Goal: Task Accomplishment & Management: Use online tool/utility

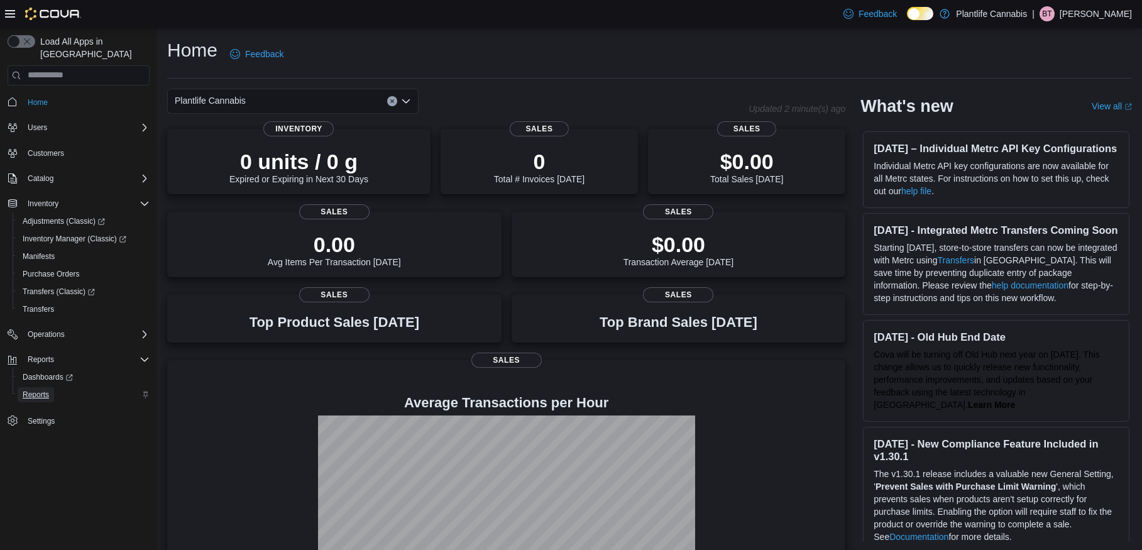
click at [49, 390] on span "Reports" at bounding box center [36, 395] width 26 height 10
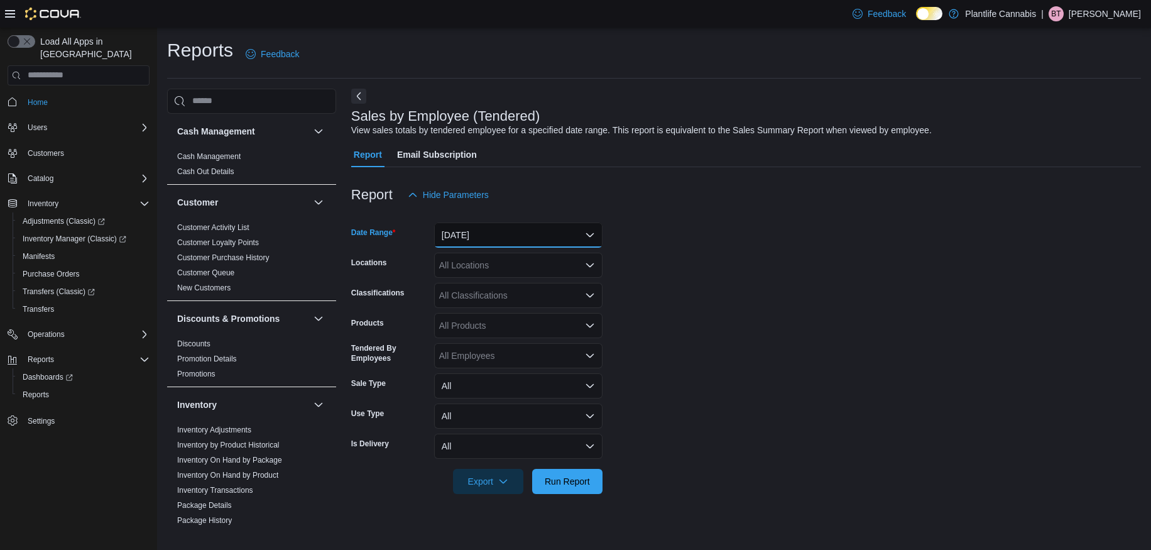
click at [507, 232] on button "[DATE]" at bounding box center [518, 234] width 168 height 25
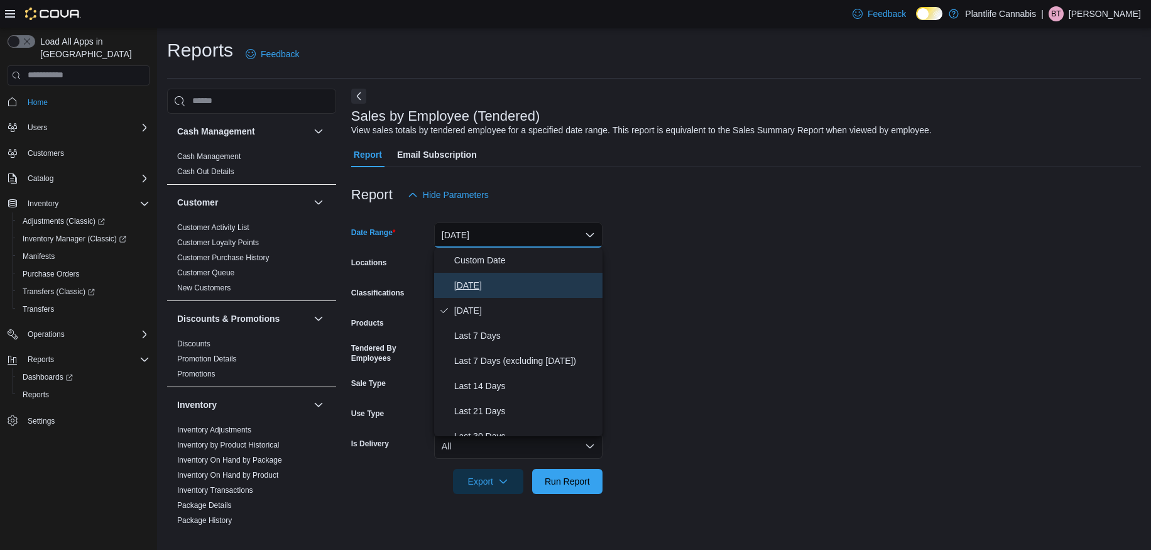
click at [498, 285] on span "[DATE]" at bounding box center [525, 285] width 143 height 15
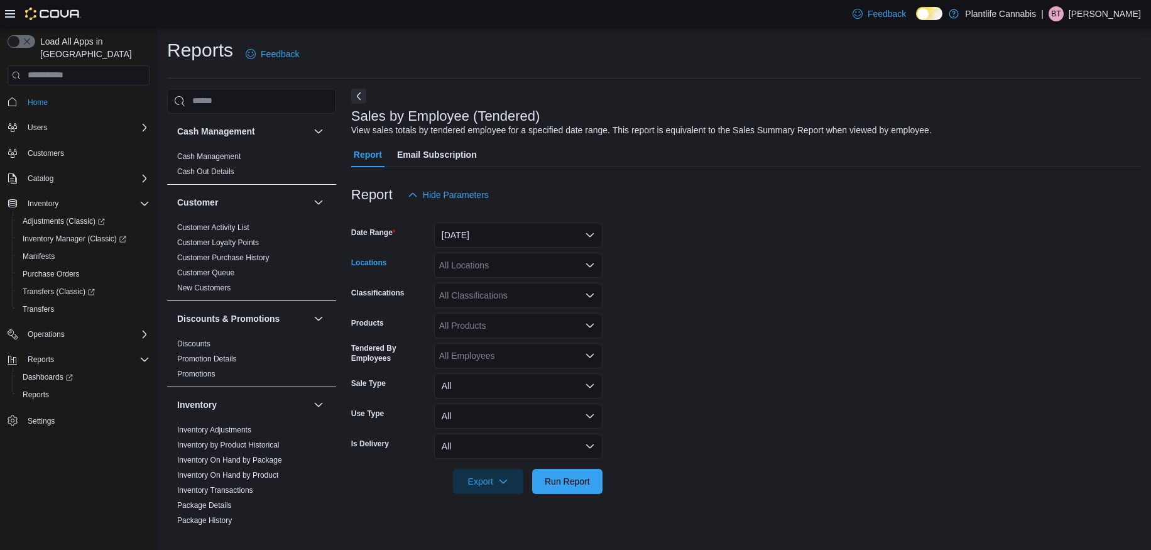
click at [501, 265] on div "All Locations" at bounding box center [518, 265] width 168 height 25
type input "***"
click at [508, 285] on span "Calgary - Mahogany" at bounding box center [506, 286] width 79 height 13
click at [570, 491] on span "Run Report" at bounding box center [567, 480] width 55 height 25
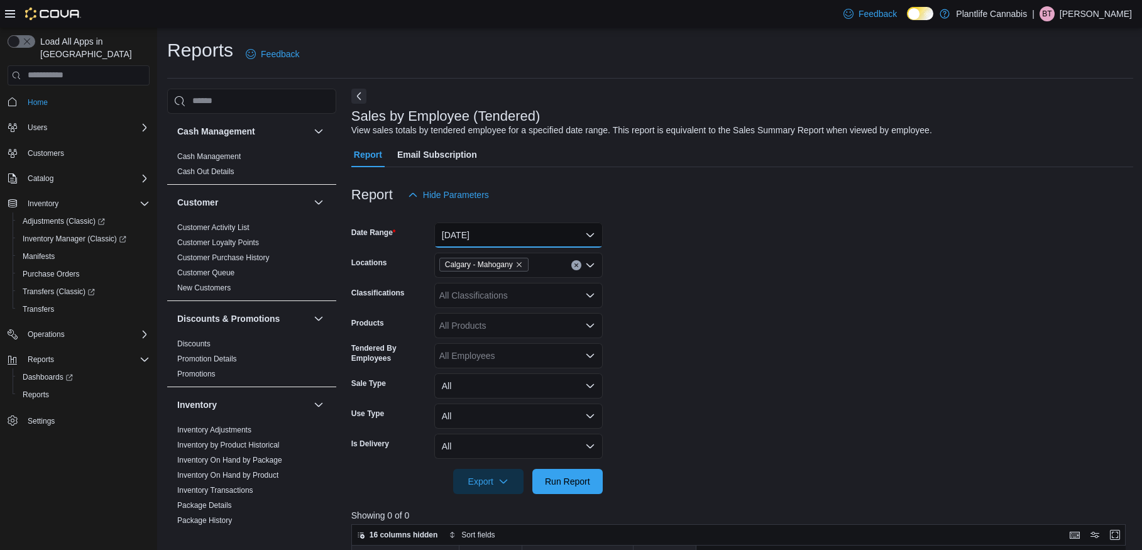
click at [520, 241] on button "[DATE]" at bounding box center [518, 234] width 168 height 25
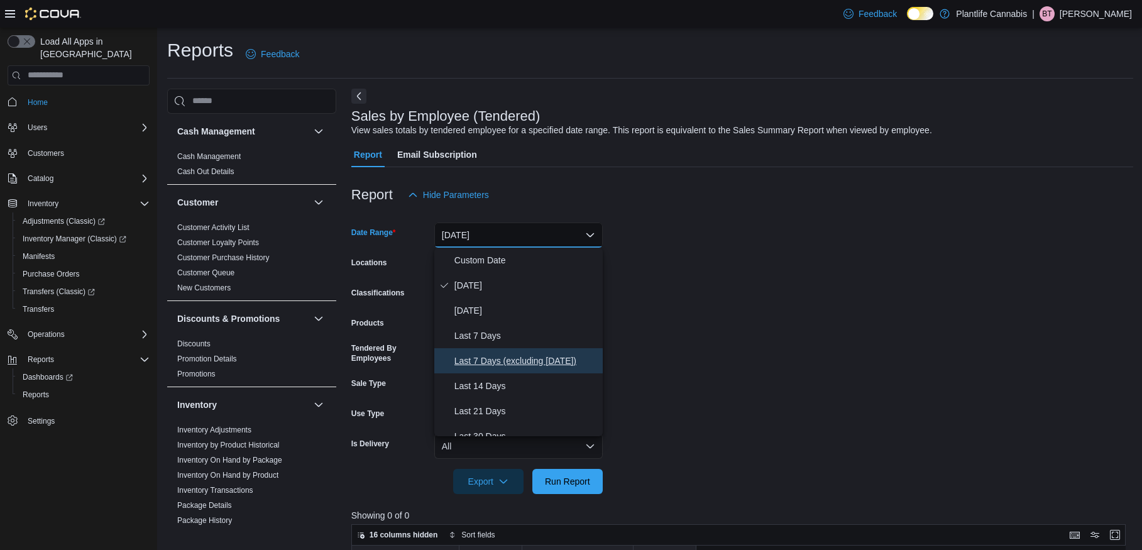
click at [537, 368] on span "Last 7 Days (excluding [DATE])" at bounding box center [525, 360] width 143 height 15
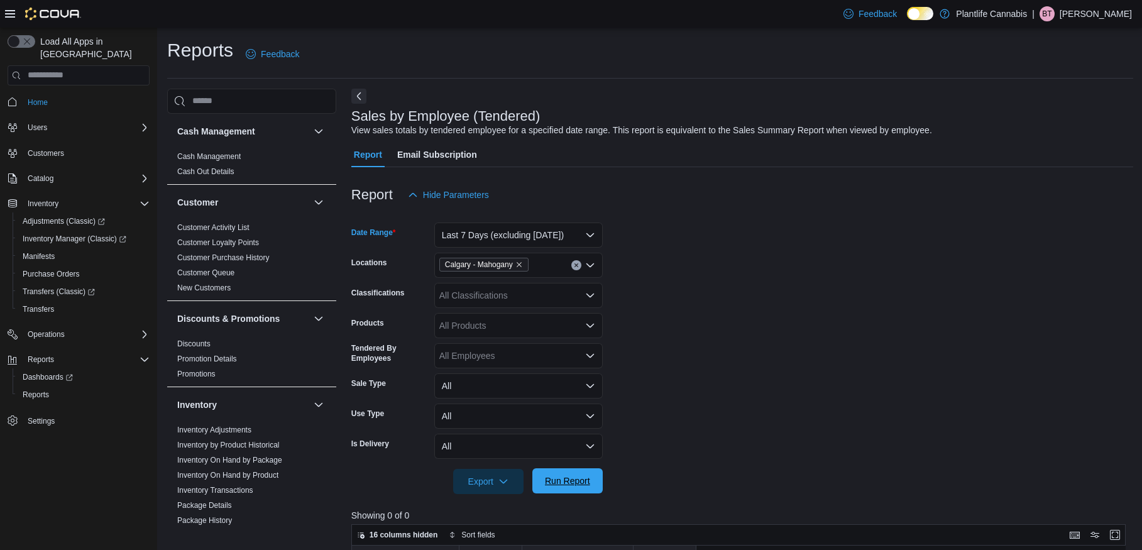
click at [572, 474] on span "Run Report" at bounding box center [567, 480] width 55 height 25
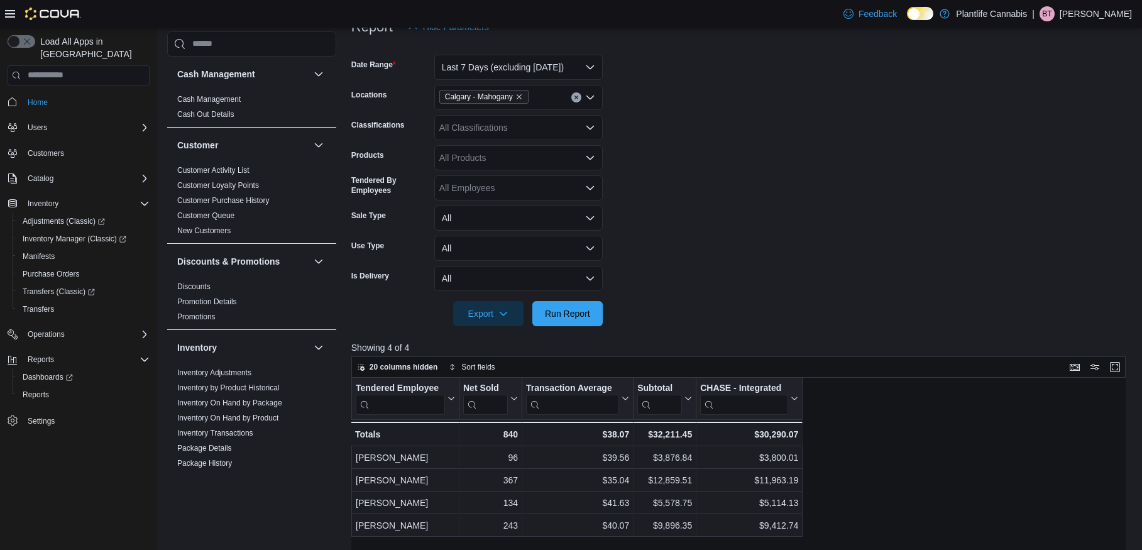
scroll to position [272, 0]
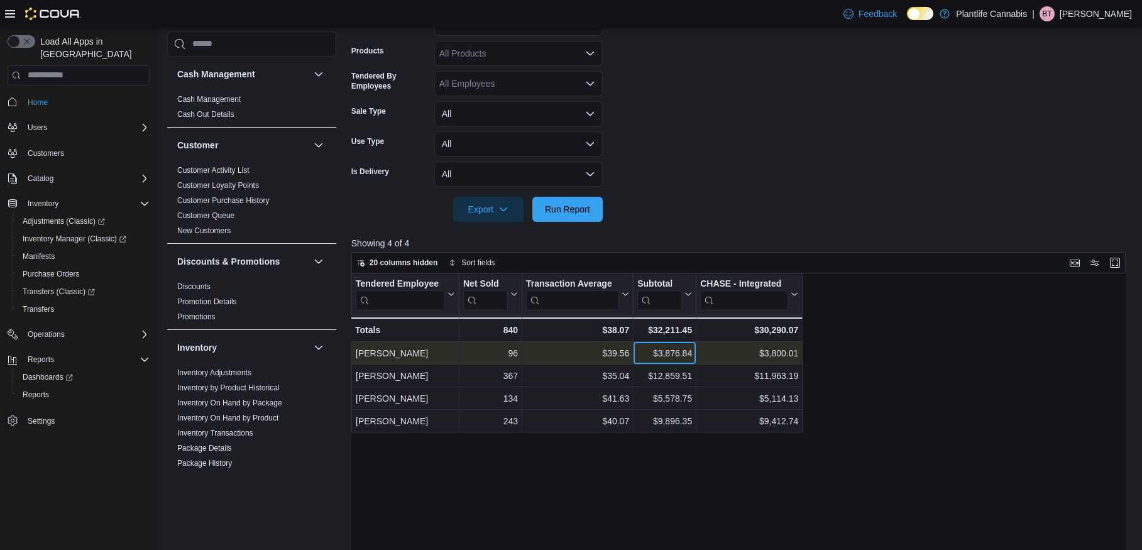
click at [675, 349] on div "$3,876.84" at bounding box center [664, 353] width 55 height 15
copy div "3,876.84"
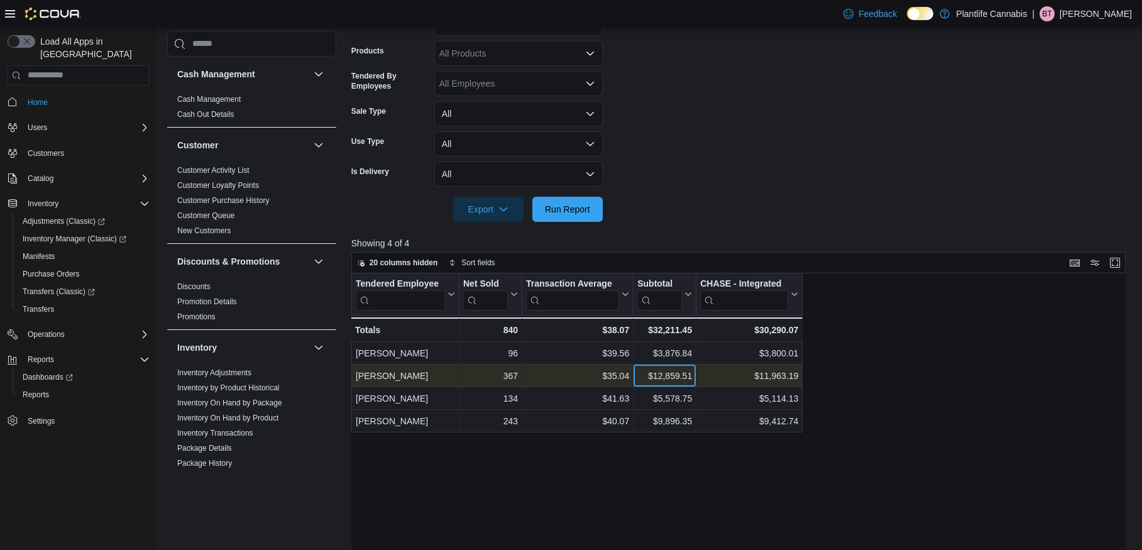
click at [667, 373] on div "$12,859.51" at bounding box center [664, 375] width 55 height 15
copy div "12,859.51"
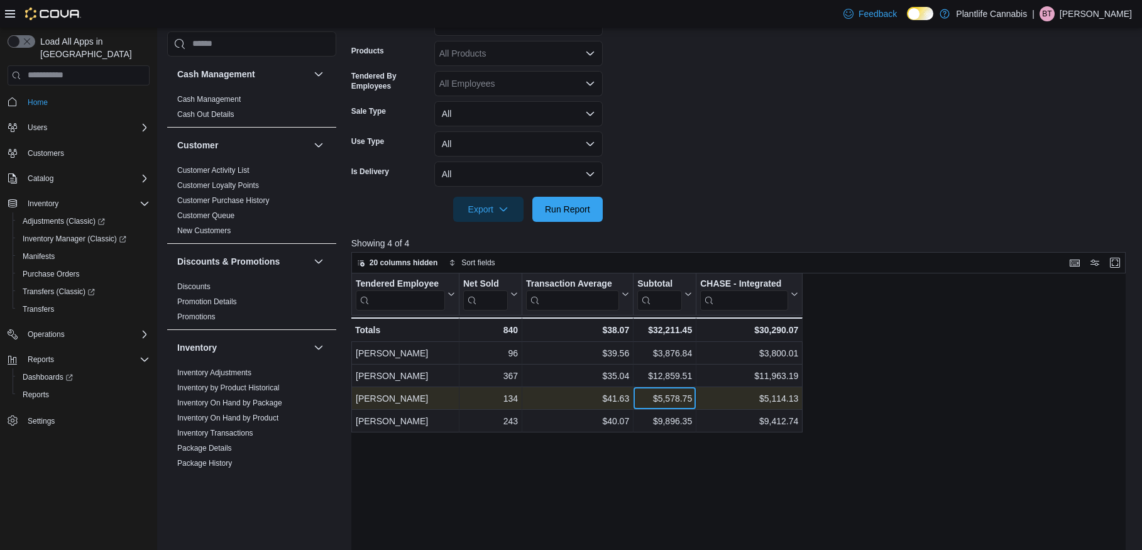
click at [669, 393] on div "$5,578.75" at bounding box center [664, 398] width 55 height 15
click at [670, 399] on div "$5,578.75" at bounding box center [664, 398] width 55 height 15
click at [670, 400] on div "$5,578.75" at bounding box center [664, 398] width 55 height 15
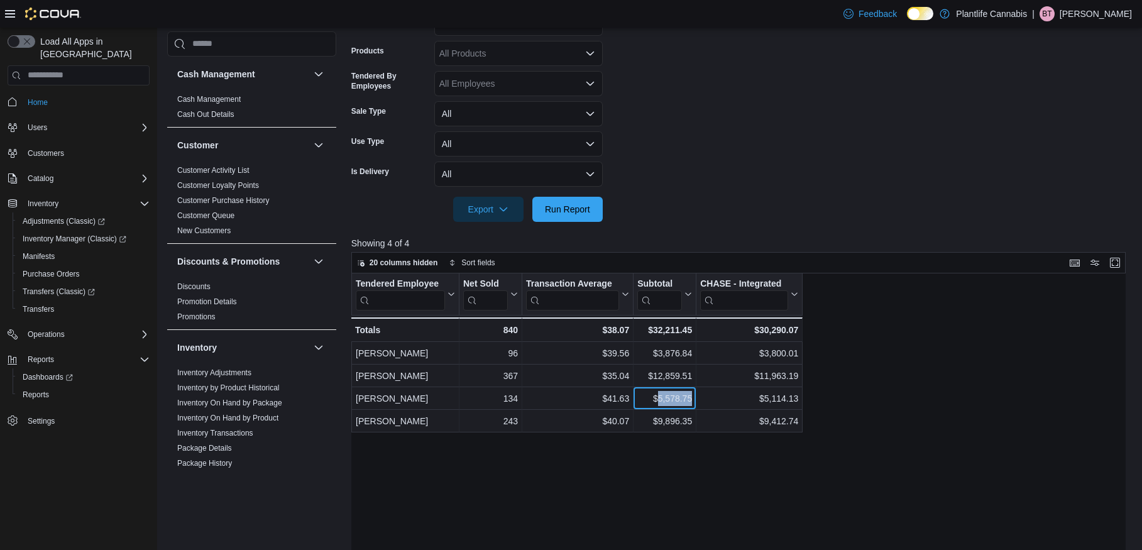
copy div "5,578.75"
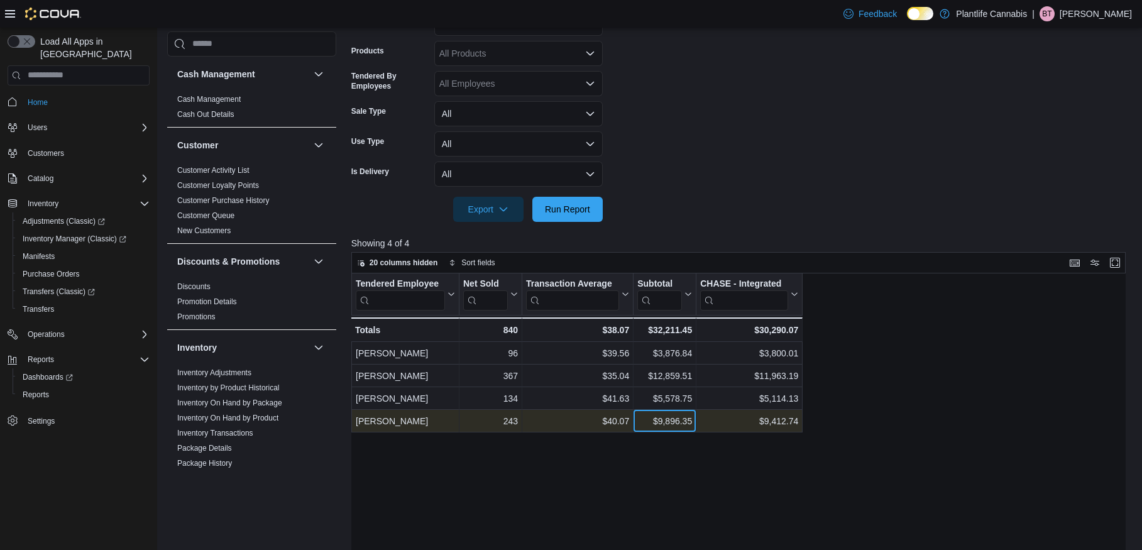
click at [668, 428] on div "$9,896.35" at bounding box center [664, 420] width 55 height 15
click at [667, 428] on div "$9,896.35 - Subtotal, column 4, row 4" at bounding box center [664, 421] width 63 height 23
click at [667, 423] on div "$9,896.35" at bounding box center [664, 420] width 55 height 15
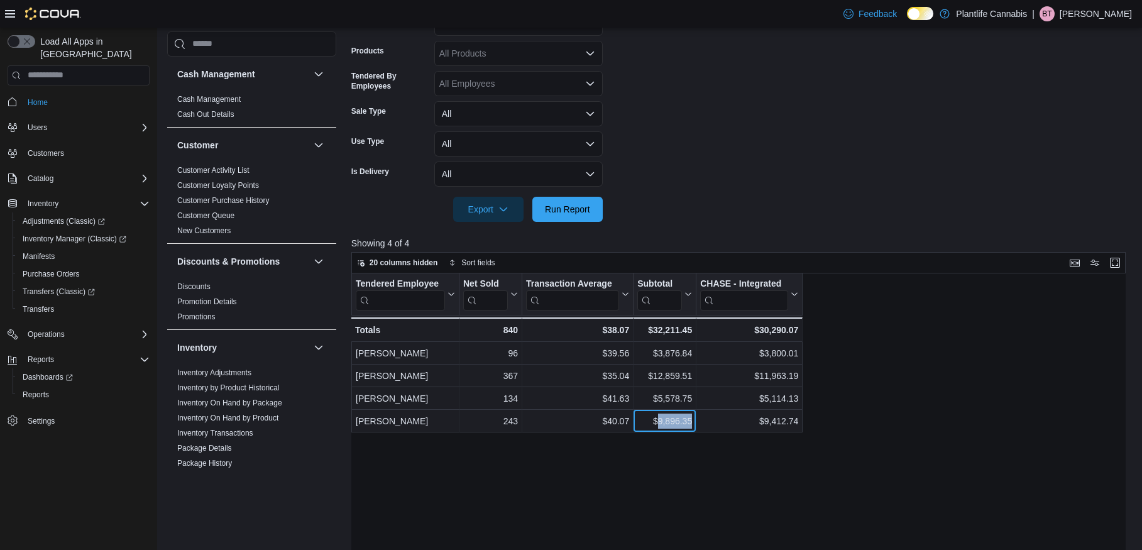
copy div "9,896.35"
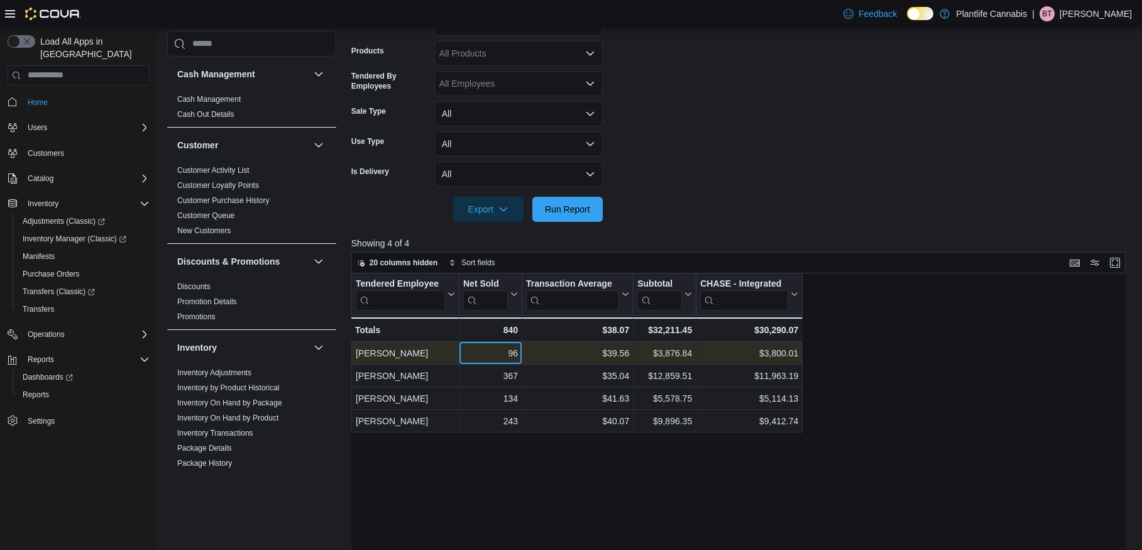
click at [514, 349] on div "96" at bounding box center [490, 353] width 55 height 15
click at [963, 297] on div "Tendered Employee Click to view column header actions Net Sold Click to view co…" at bounding box center [742, 482] width 782 height 418
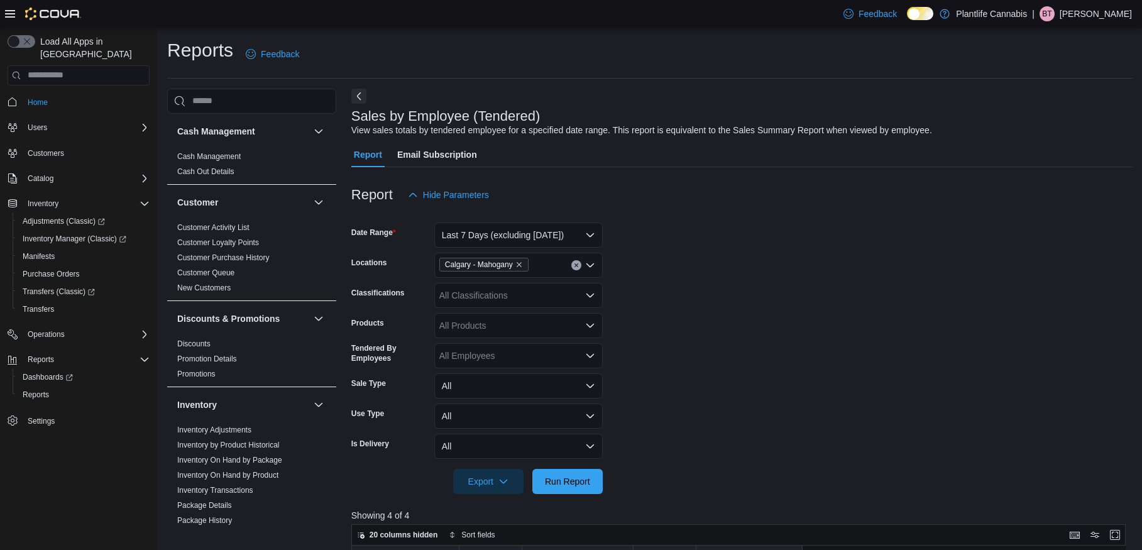
click at [512, 297] on div "All Classifications" at bounding box center [518, 295] width 168 height 25
type input "**"
click at [506, 316] on span "Accessory Group" at bounding box center [494, 316] width 67 height 13
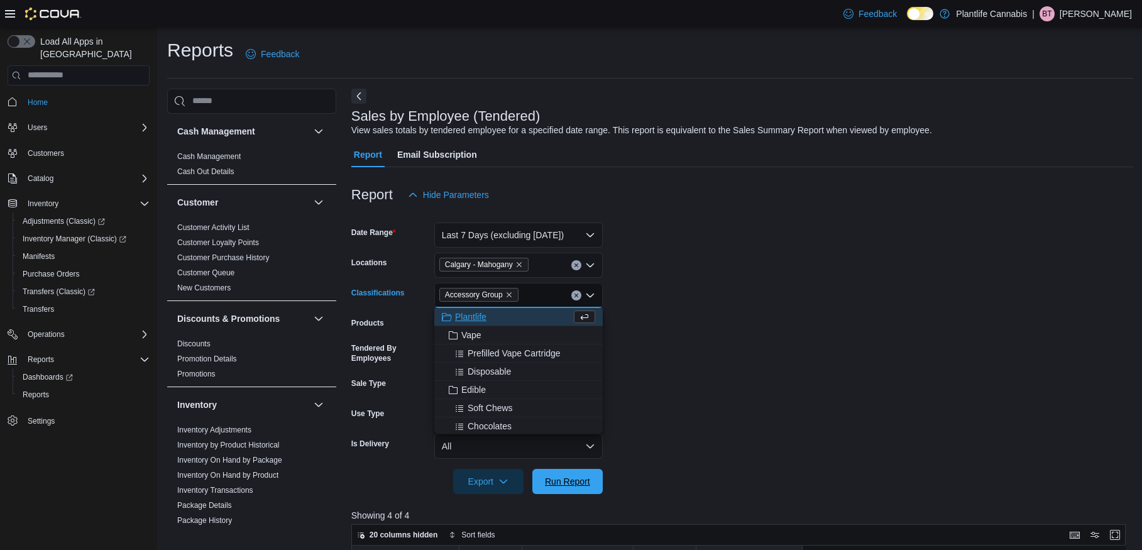
click at [572, 476] on span "Run Report" at bounding box center [567, 481] width 45 height 13
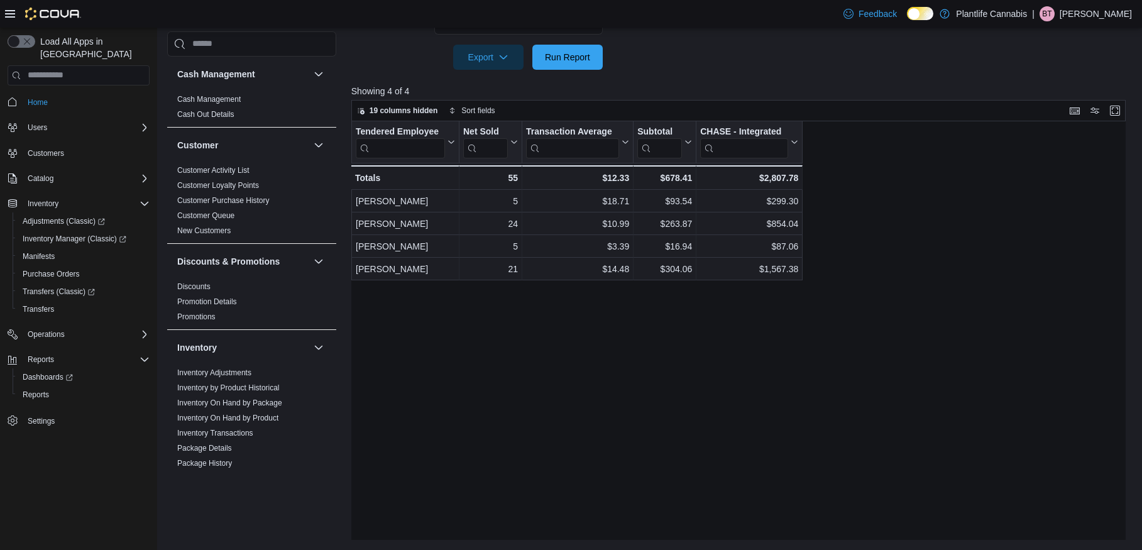
scroll to position [424, 0]
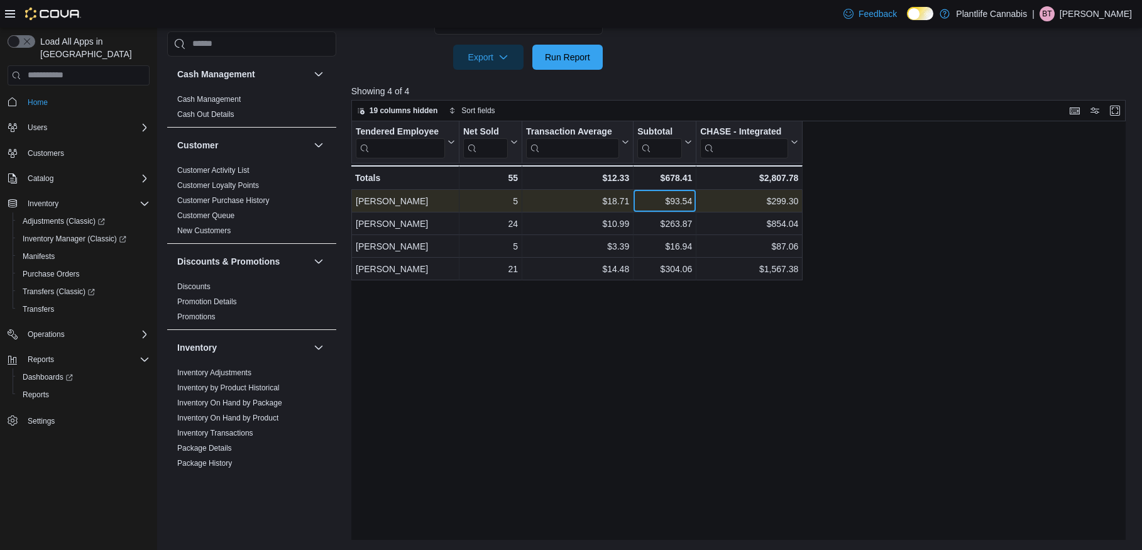
click at [680, 199] on div "$93.54" at bounding box center [664, 200] width 55 height 15
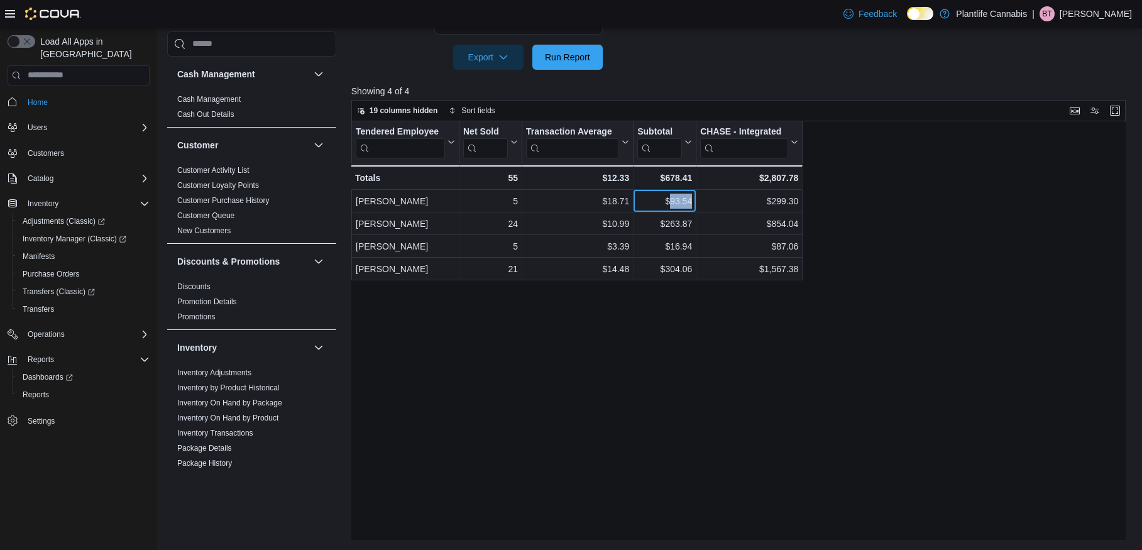
copy div "93.54"
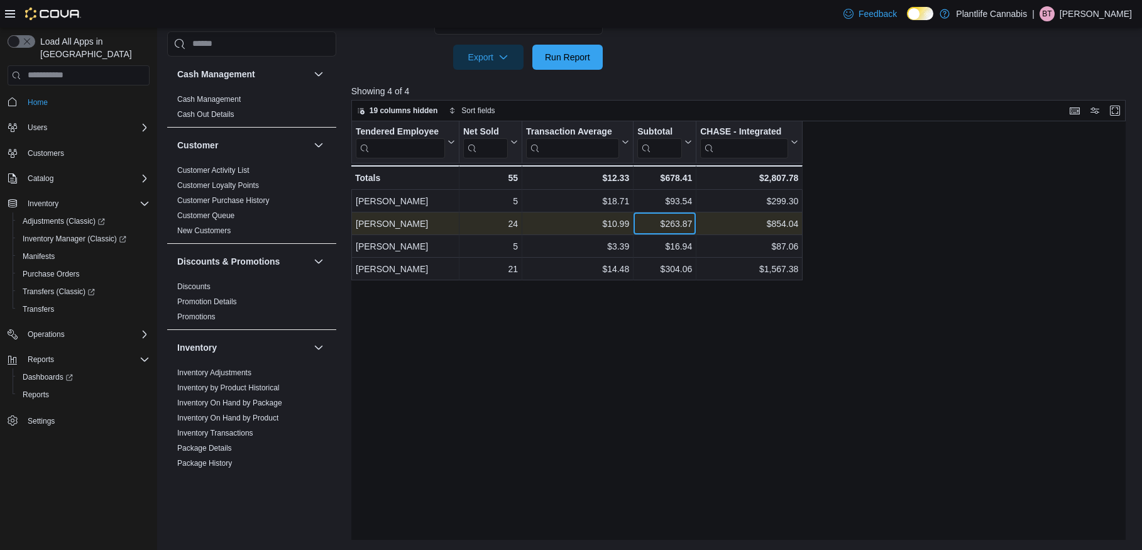
click at [684, 219] on div "$263.87" at bounding box center [664, 223] width 55 height 15
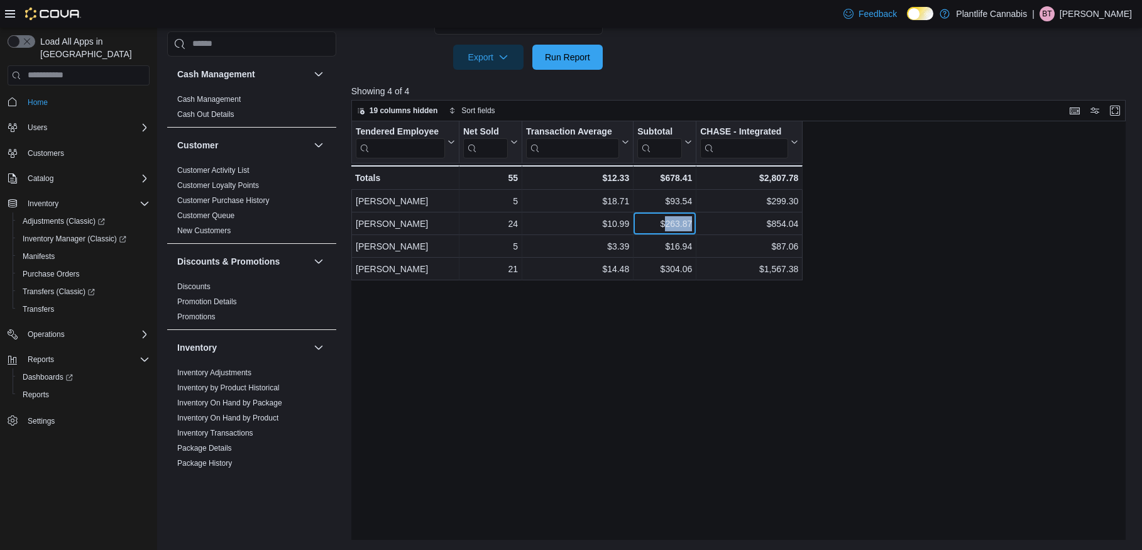
copy div "263.87"
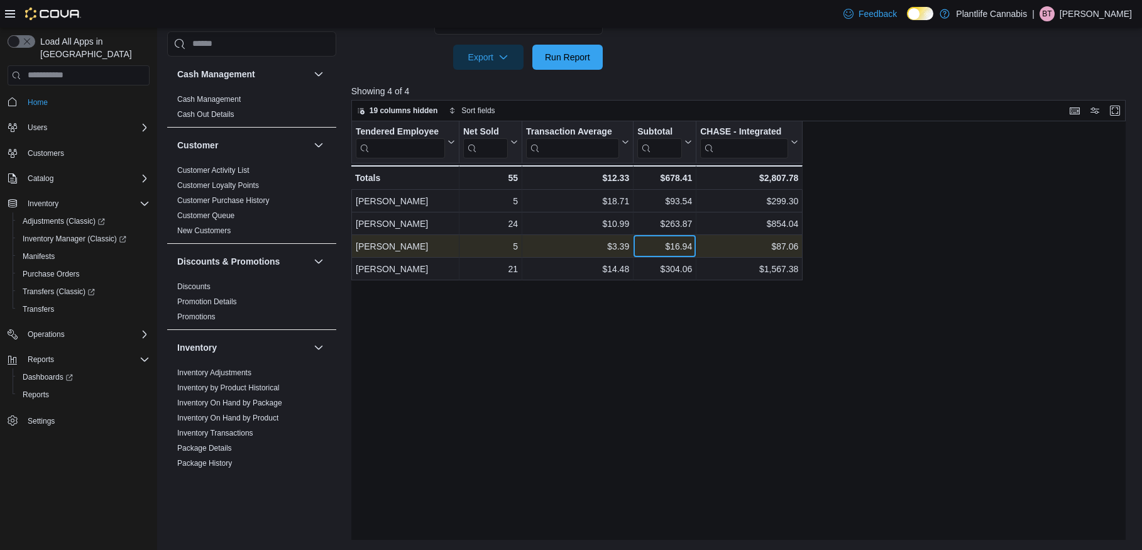
click at [685, 249] on div "$16.94" at bounding box center [664, 246] width 55 height 15
copy div "16.94"
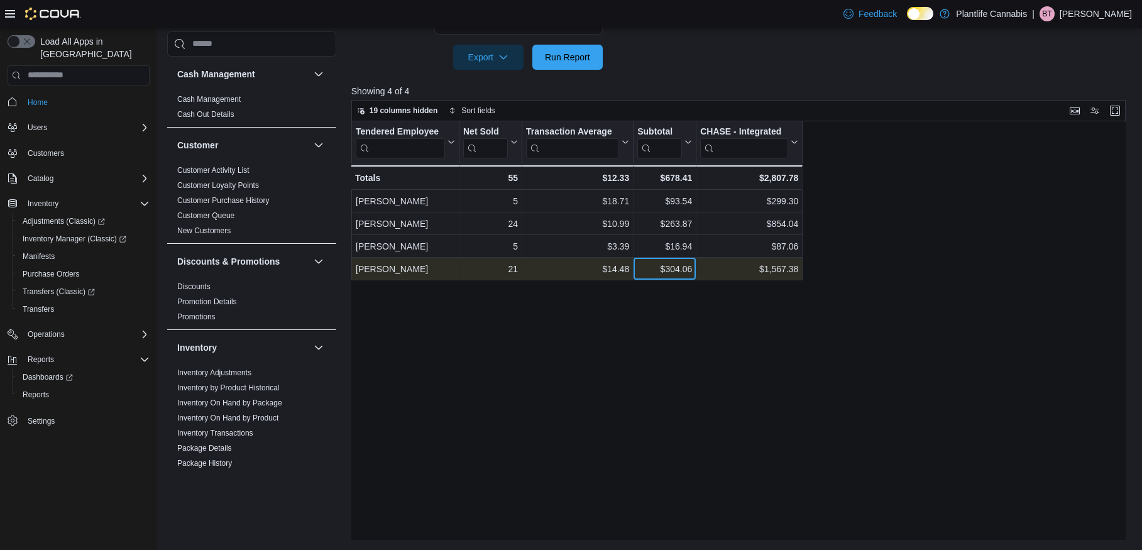
click at [684, 264] on div "$304.06" at bounding box center [664, 268] width 55 height 15
copy div "304.06"
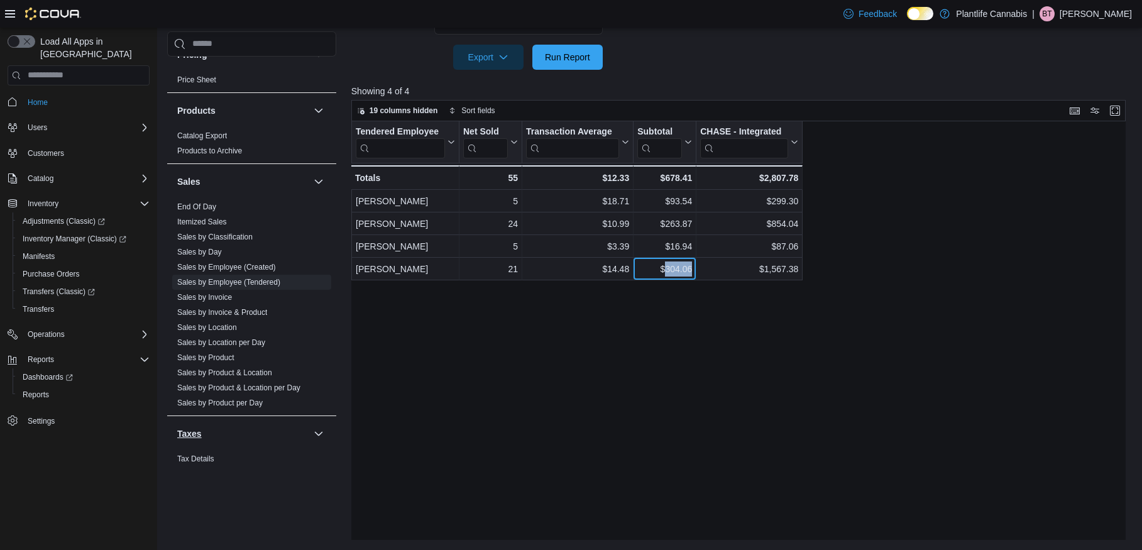
scroll to position [657, 0]
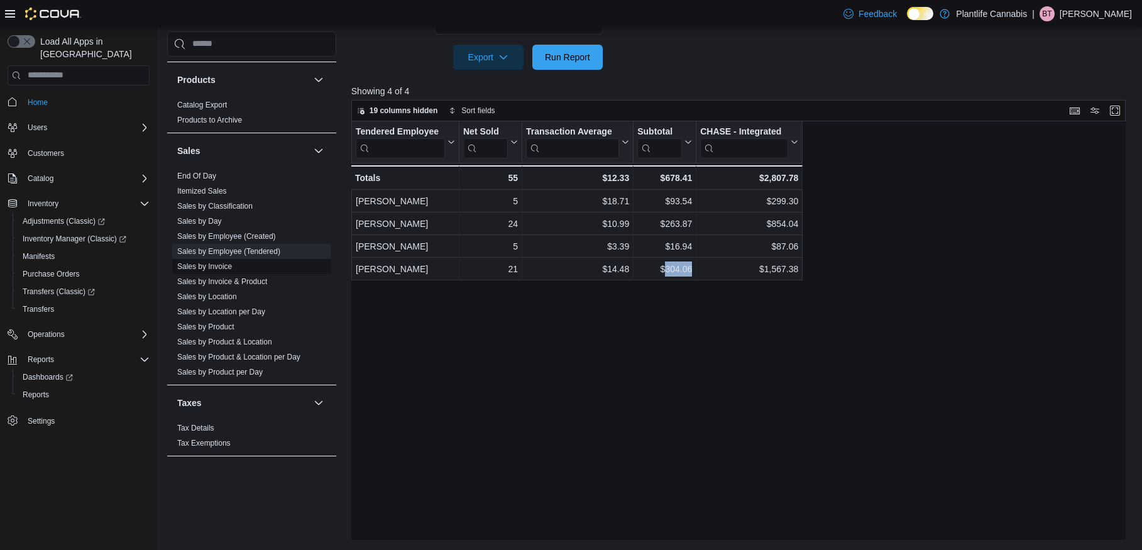
click at [229, 263] on link "Sales by Invoice" at bounding box center [204, 266] width 55 height 9
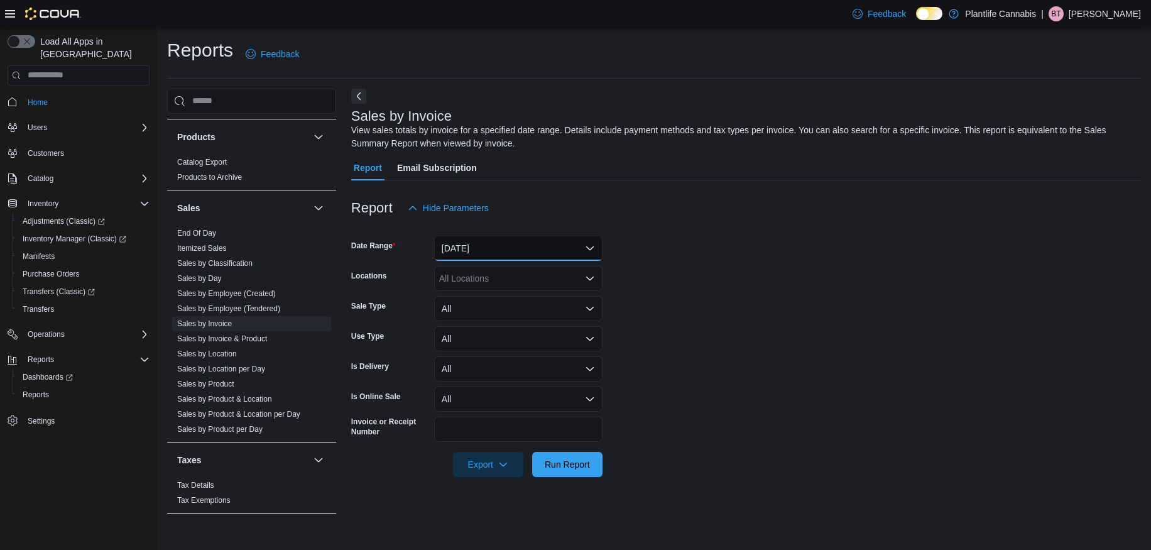
click at [540, 239] on button "[DATE]" at bounding box center [518, 248] width 168 height 25
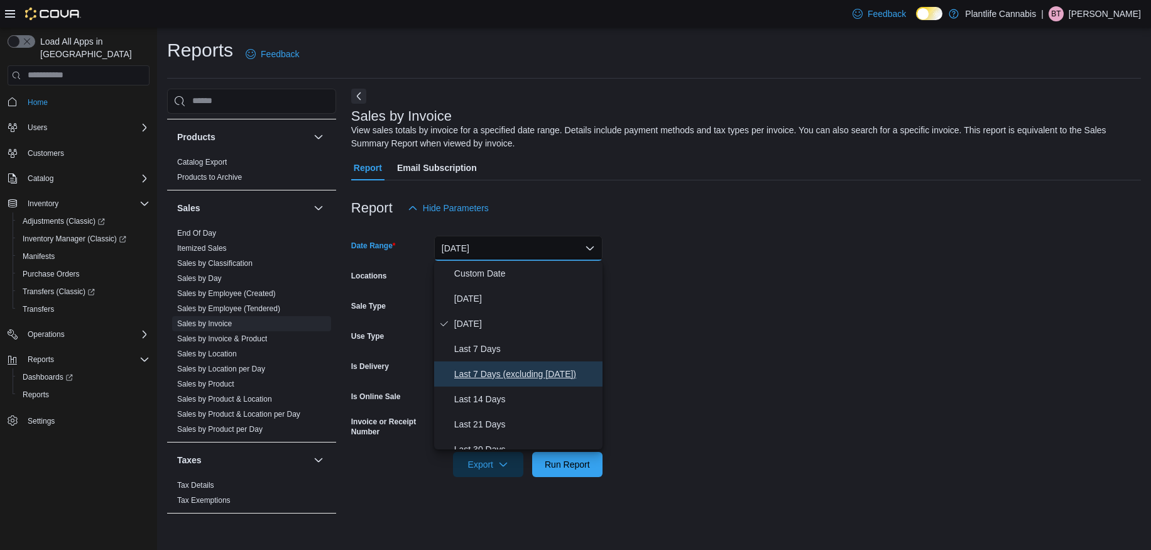
click at [550, 379] on span "Last 7 Days (excluding [DATE])" at bounding box center [525, 373] width 143 height 15
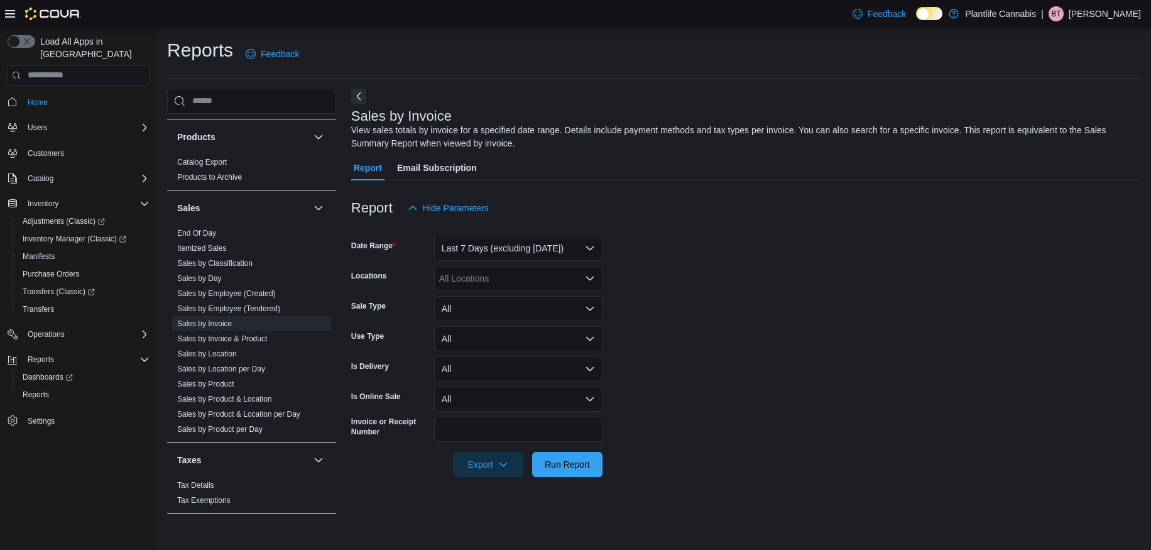
click at [535, 274] on div "All Locations" at bounding box center [518, 278] width 168 height 25
type input "***"
click at [534, 292] on button "Calgary - Mahogany" at bounding box center [518, 300] width 168 height 18
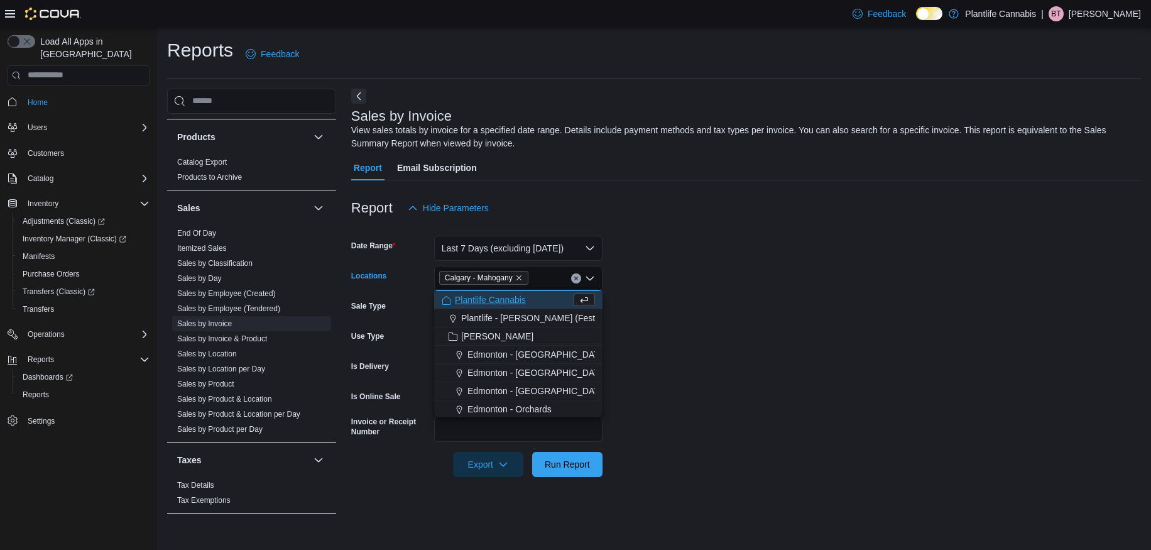
click at [746, 429] on form "Date Range Last 7 Days (excluding [DATE]) Locations [GEOGRAPHIC_DATA] - [GEOGRA…" at bounding box center [746, 349] width 790 height 256
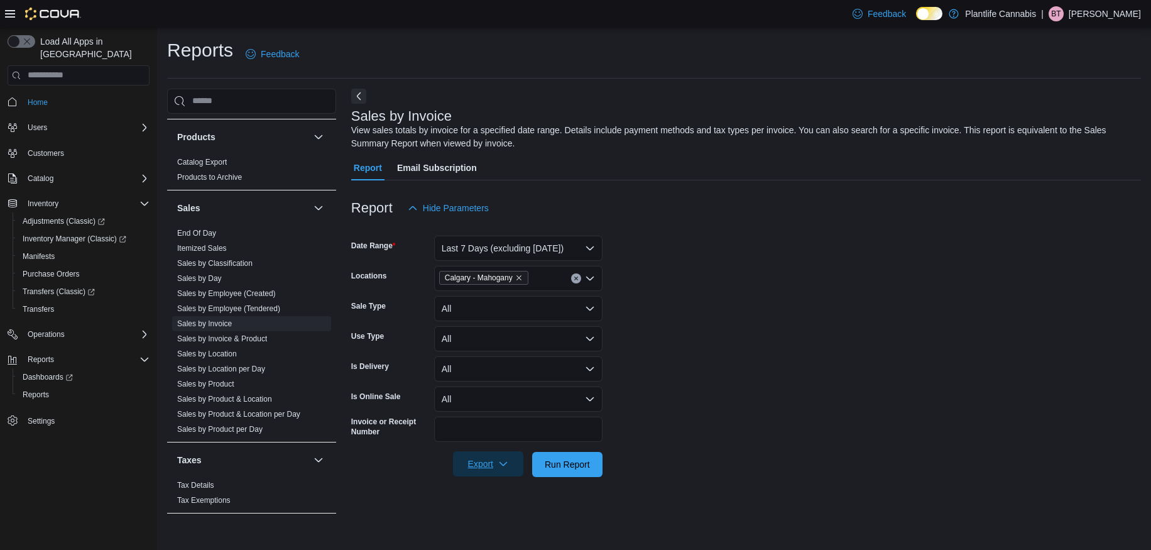
click at [485, 467] on span "Export" at bounding box center [487, 463] width 55 height 25
click at [503, 392] on button "Export to Excel" at bounding box center [489, 386] width 72 height 25
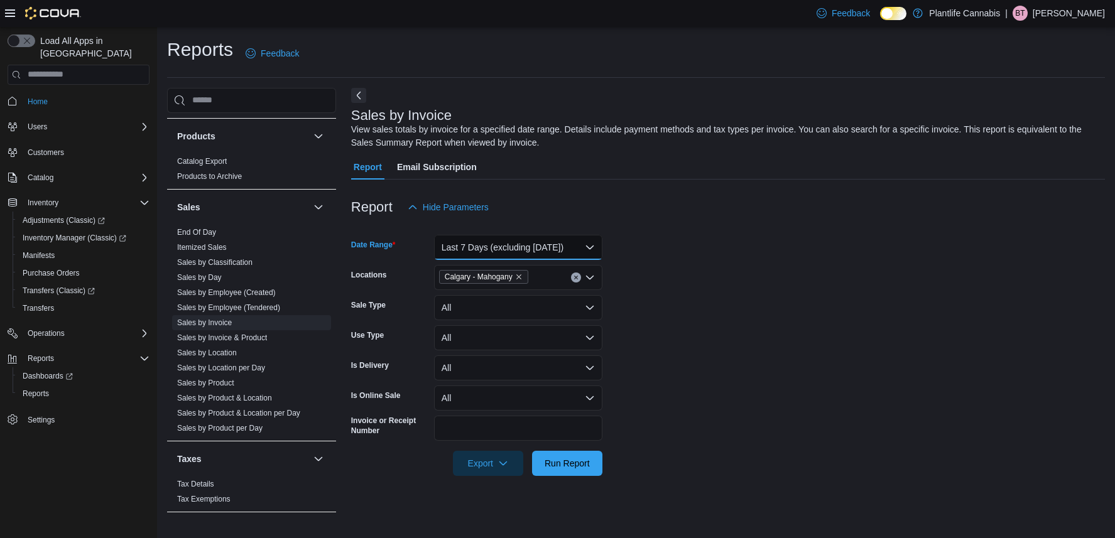
drag, startPoint x: 557, startPoint y: 255, endPoint x: 557, endPoint y: 265, distance: 10.1
click at [557, 265] on form "Date Range Last 7 Days (excluding [DATE]) Locations [GEOGRAPHIC_DATA] - [GEOGRA…" at bounding box center [728, 348] width 754 height 256
click at [549, 250] on button "Last 7 Days (excluding [DATE])" at bounding box center [518, 247] width 168 height 25
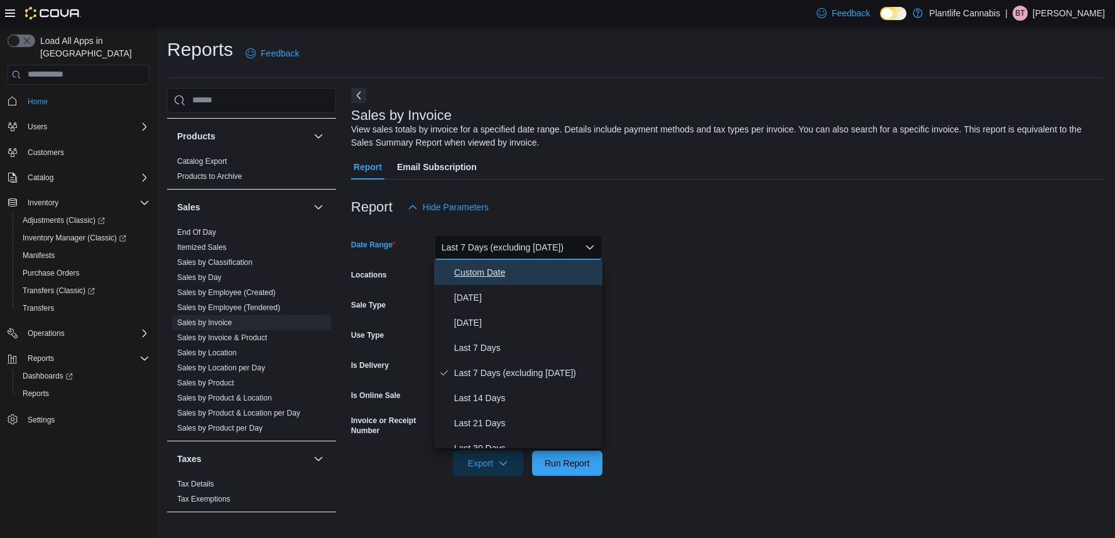
click at [496, 278] on span "Custom Date" at bounding box center [525, 272] width 143 height 15
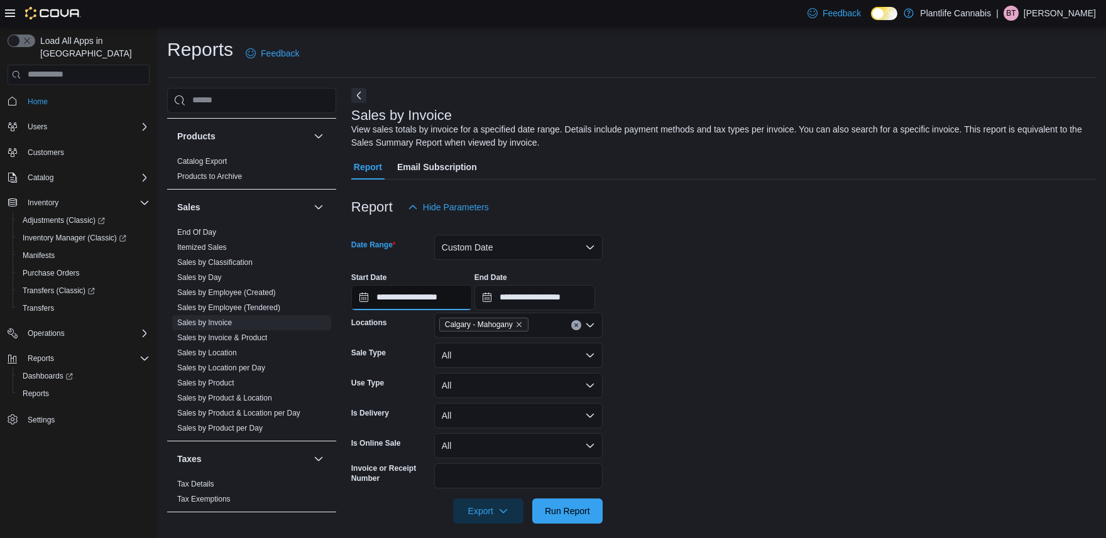
click at [461, 298] on input "**********" at bounding box center [411, 297] width 121 height 25
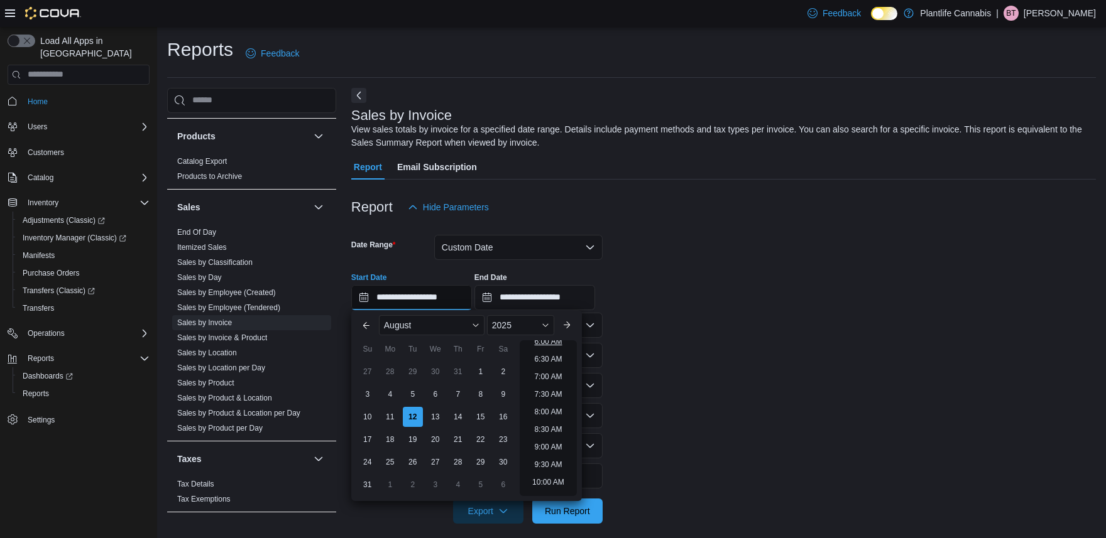
scroll to position [259, 0]
click at [560, 408] on li "9:00 AM" at bounding box center [548, 408] width 38 height 15
type input "**********"
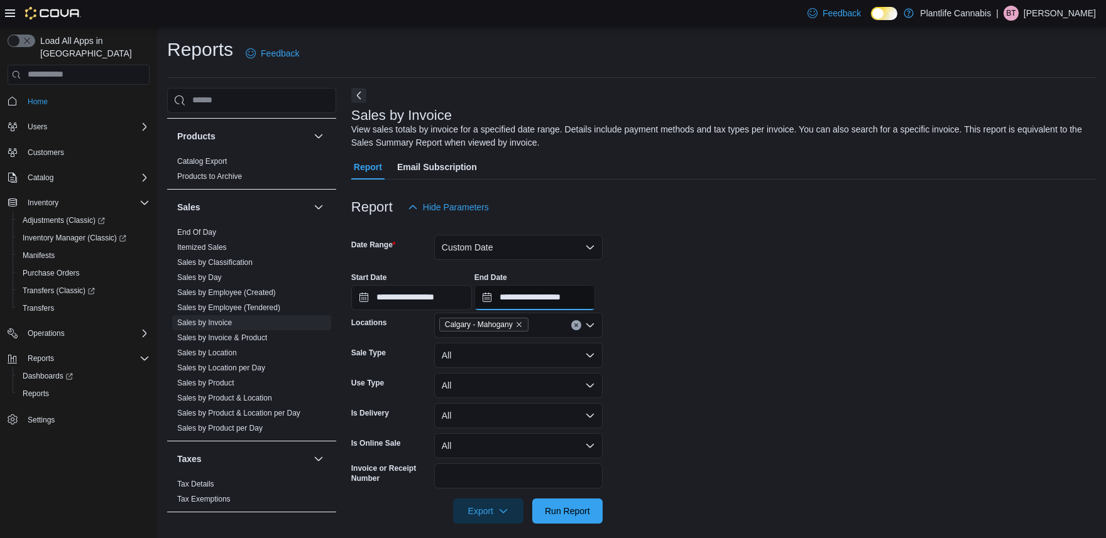
click at [579, 302] on input "**********" at bounding box center [534, 297] width 121 height 25
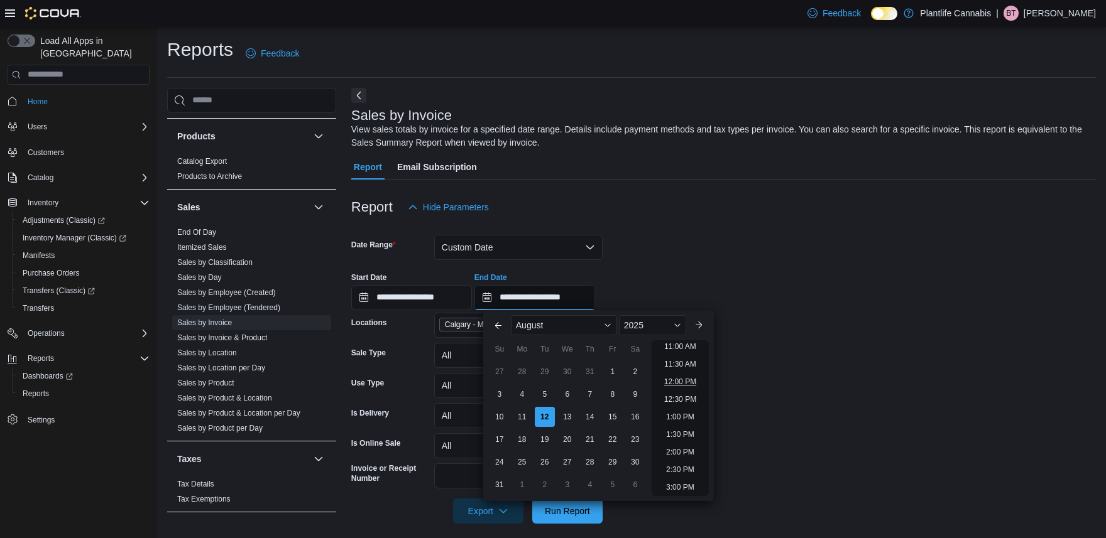
scroll to position [389, 0]
click at [696, 379] on li "12:00 PM" at bounding box center [680, 383] width 42 height 15
type input "**********"
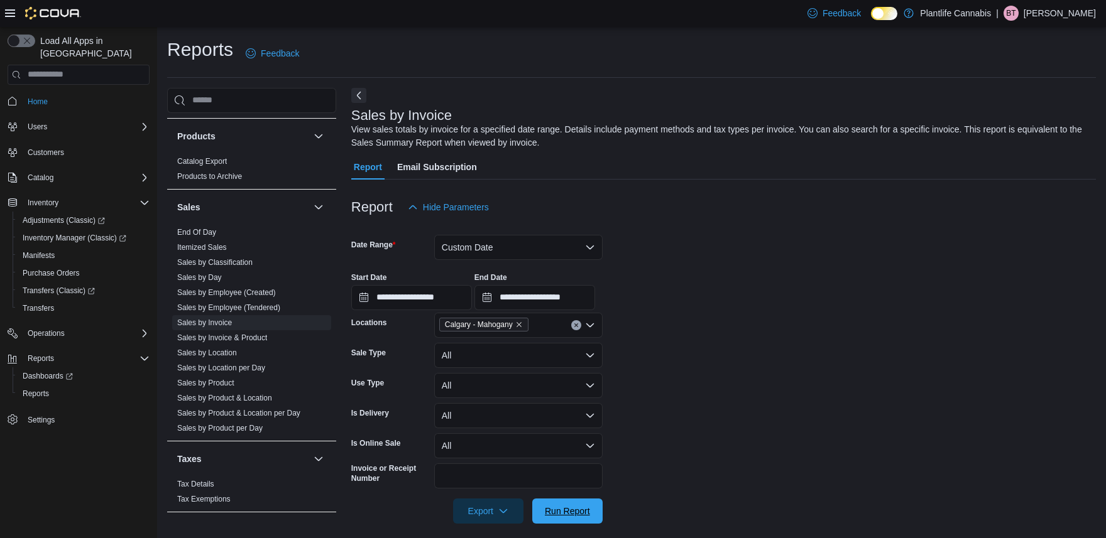
click at [566, 506] on span "Run Report" at bounding box center [567, 511] width 45 height 13
click at [245, 303] on link "Sales by Employee (Tendered)" at bounding box center [228, 307] width 103 height 9
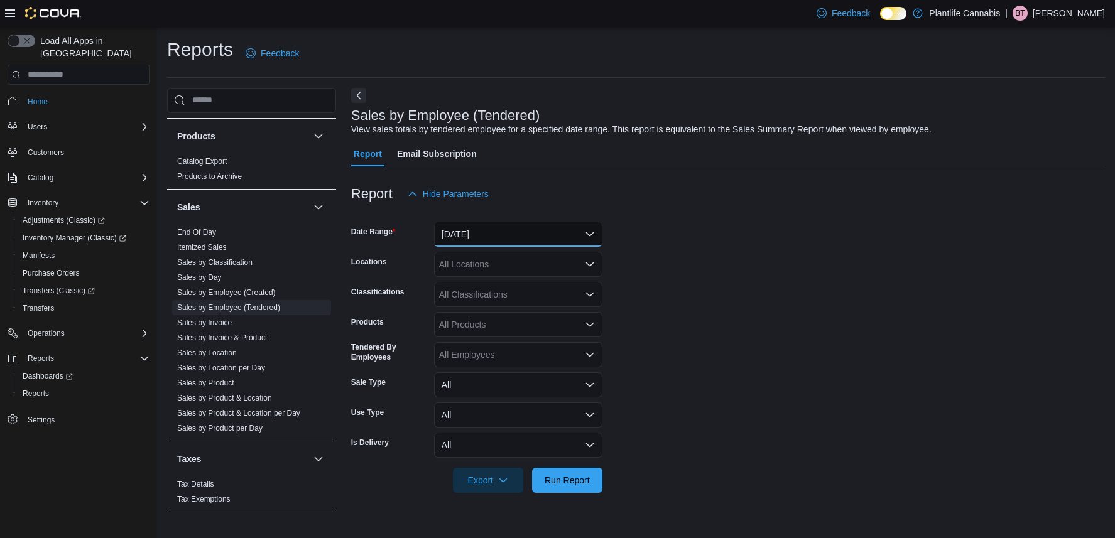
click at [516, 232] on button "[DATE]" at bounding box center [518, 234] width 168 height 25
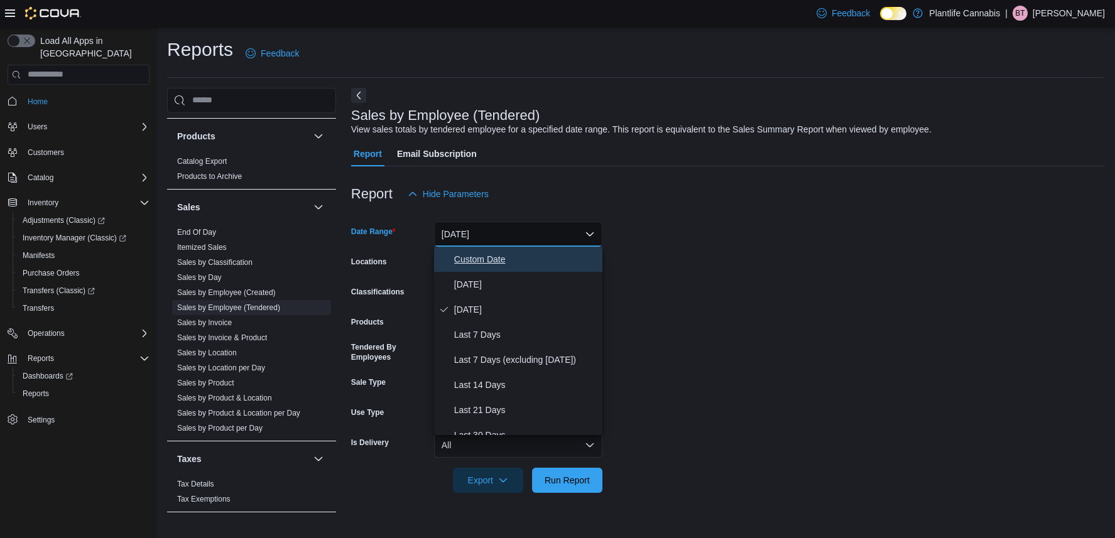
click at [510, 262] on span "Custom Date" at bounding box center [525, 259] width 143 height 15
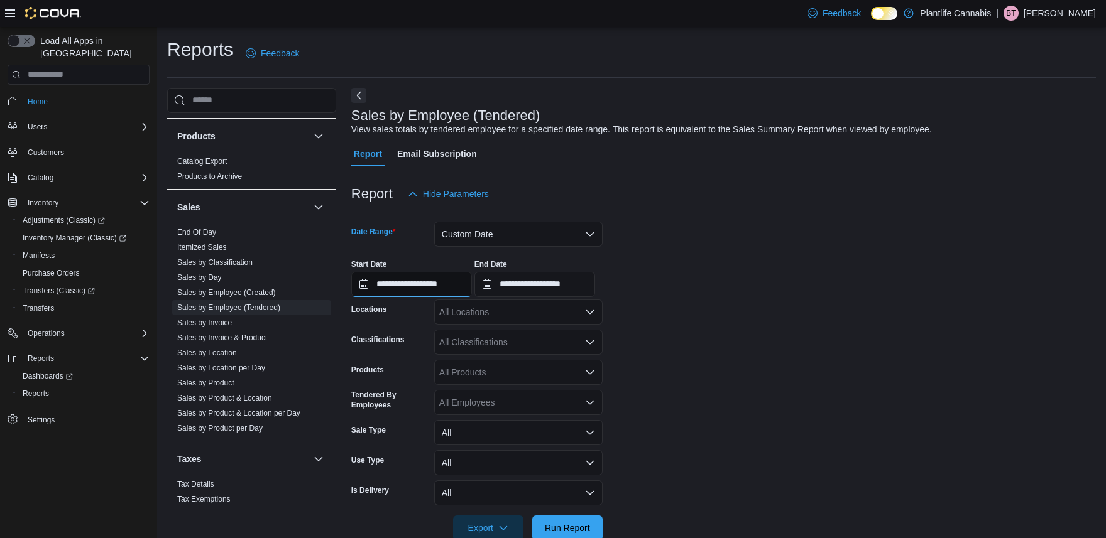
click at [457, 283] on input "**********" at bounding box center [411, 284] width 121 height 25
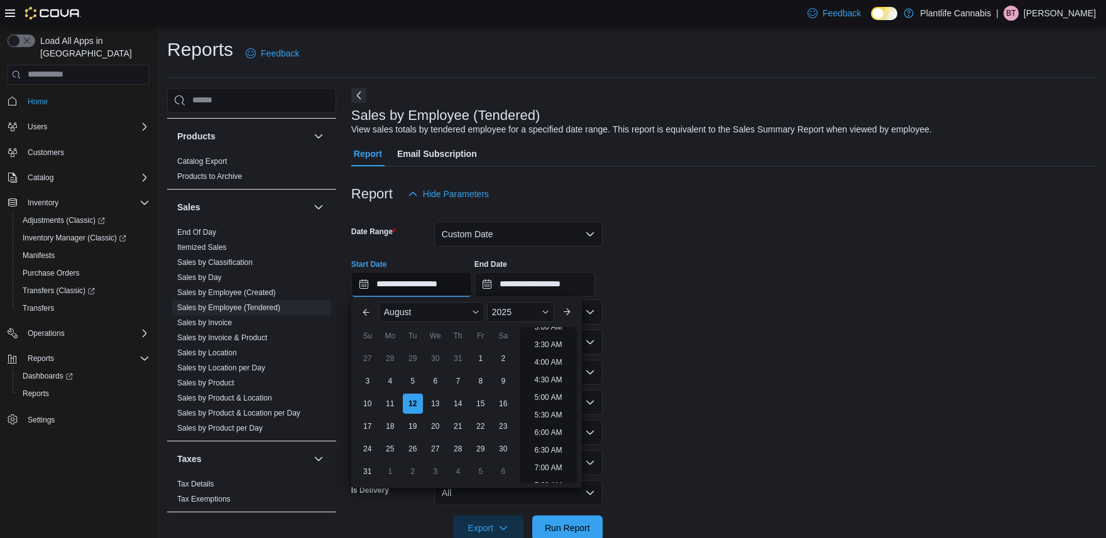
scroll to position [274, 0]
click at [560, 382] on li "9:00 AM" at bounding box center [548, 380] width 38 height 15
type input "**********"
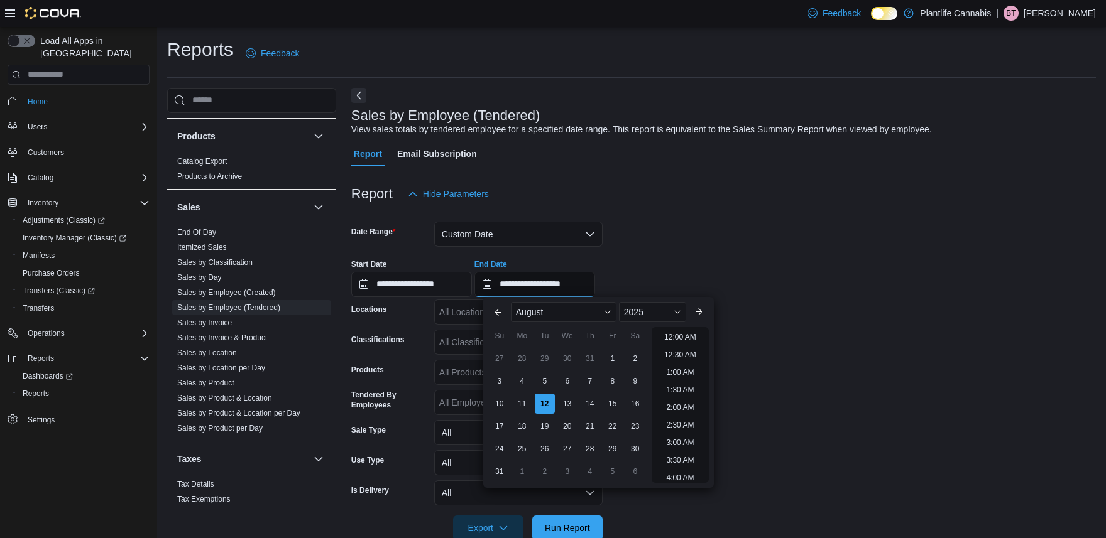
click at [594, 288] on input "**********" at bounding box center [534, 284] width 121 height 25
click at [681, 337] on li "12:00 PM" at bounding box center [680, 337] width 42 height 15
type input "**********"
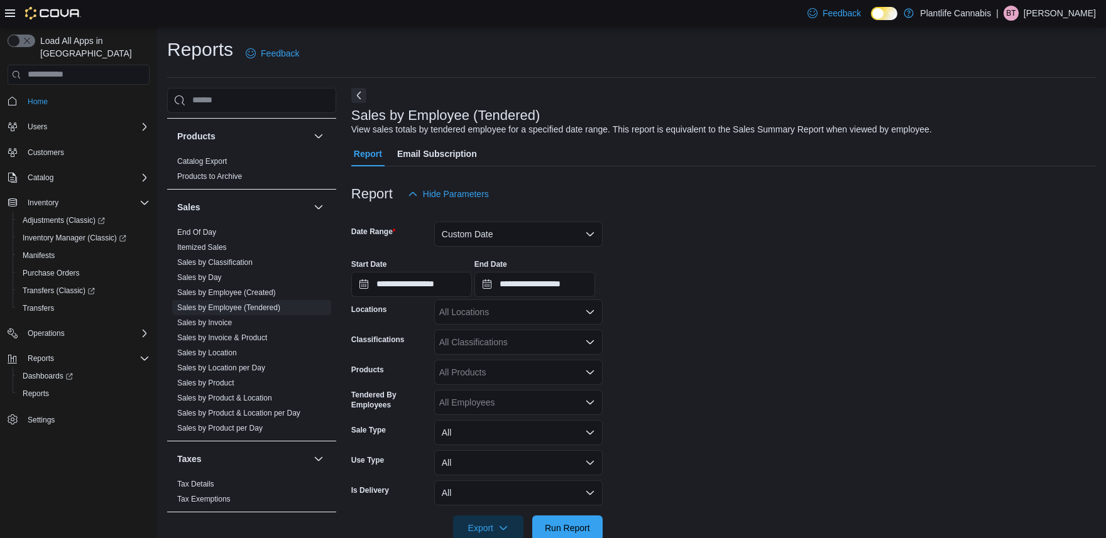
click at [570, 320] on div "All Locations" at bounding box center [518, 312] width 168 height 25
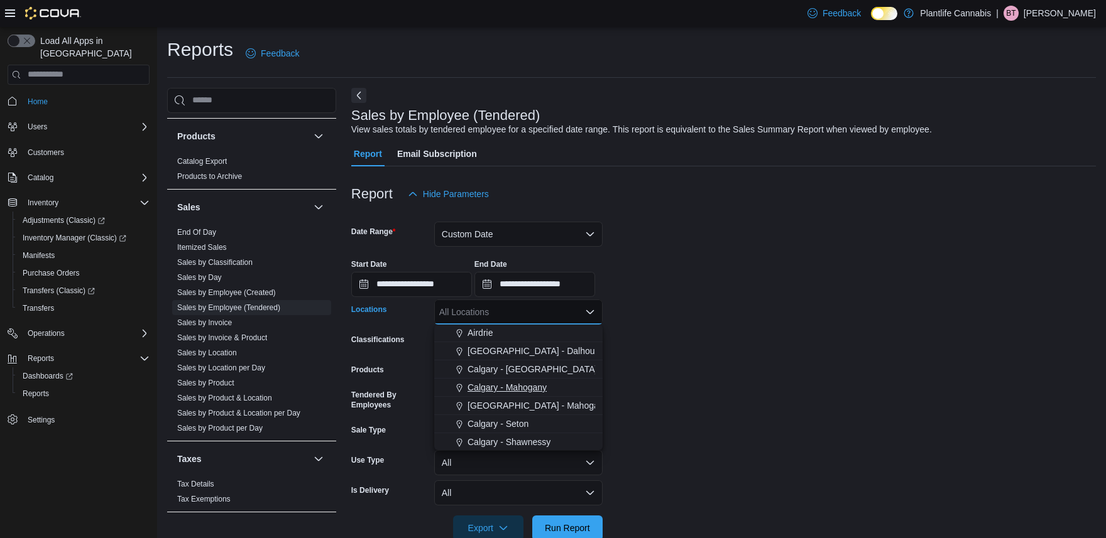
click at [547, 386] on span "Calgary - Mahogany" at bounding box center [506, 387] width 79 height 13
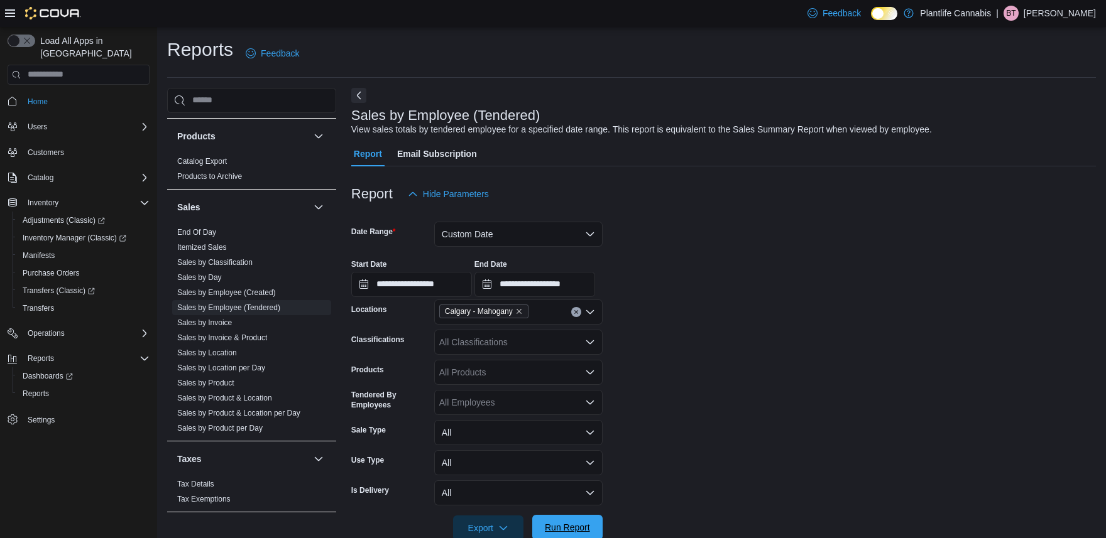
click at [560, 523] on span "Run Report" at bounding box center [567, 527] width 45 height 13
click at [54, 303] on span "Transfers" at bounding box center [38, 308] width 31 height 10
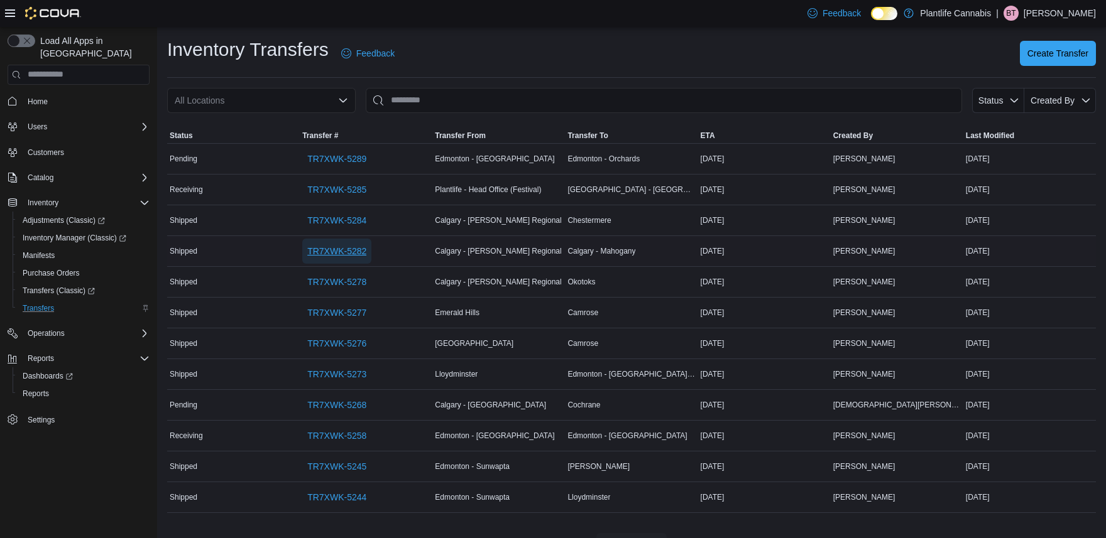
click at [359, 256] on span "TR7XWK-5282" at bounding box center [336, 251] width 59 height 13
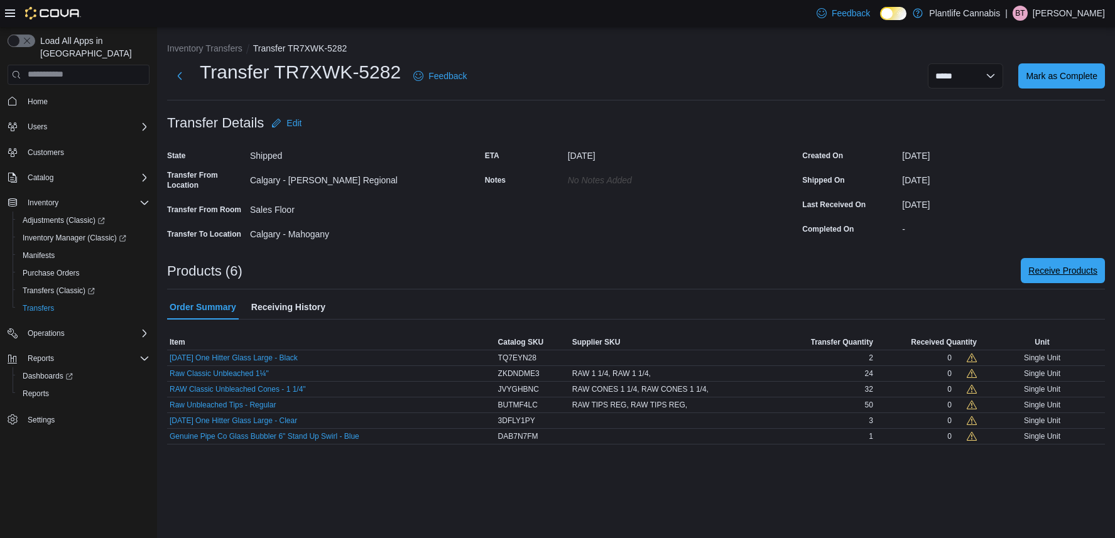
click at [1063, 278] on span "Receive Products" at bounding box center [1062, 270] width 69 height 25
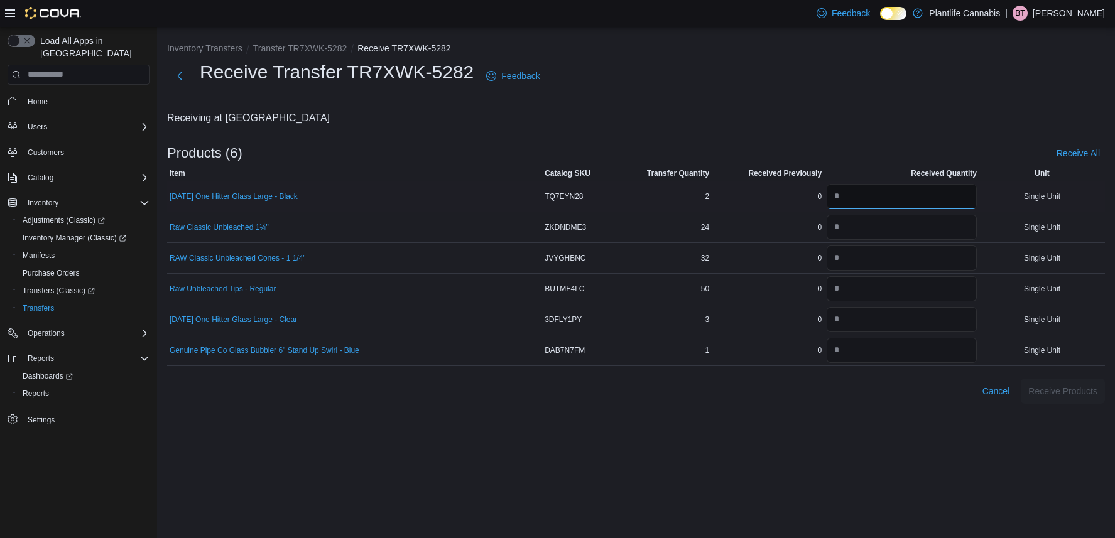
drag, startPoint x: 856, startPoint y: 187, endPoint x: 793, endPoint y: 187, distance: 63.5
click at [793, 187] on tr "Karma One Hitter Glass Large - Black Catalog SKU TQ7EYN28 Transfer Quantity 2 R…" at bounding box center [636, 196] width 938 height 31
type input "*"
click at [855, 226] on input "number" at bounding box center [902, 227] width 150 height 25
type input "**"
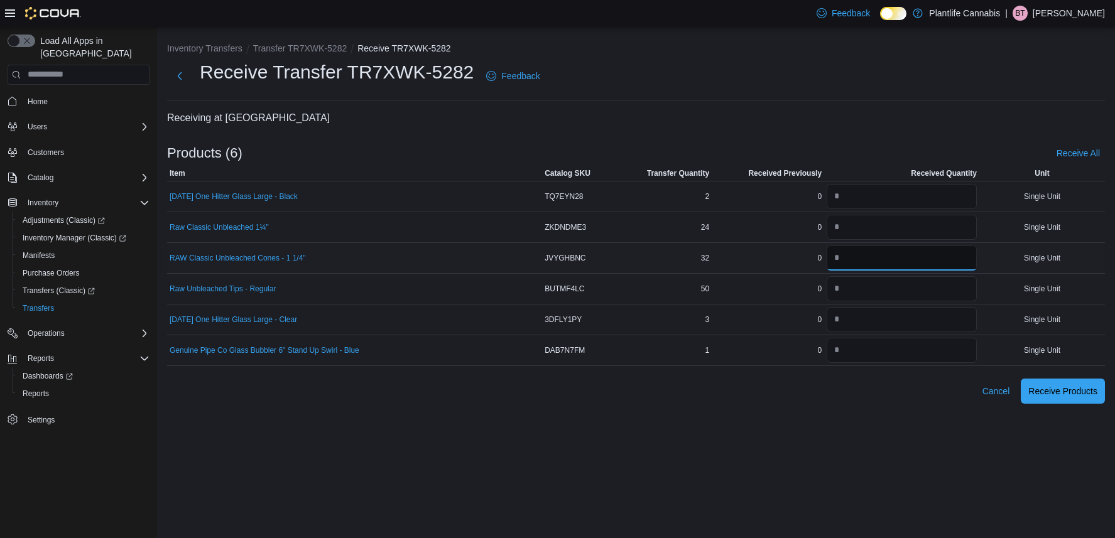
click at [901, 263] on input "number" at bounding box center [902, 258] width 150 height 25
type input "**"
click at [889, 285] on input "number" at bounding box center [902, 288] width 150 height 25
type input "**"
click at [900, 324] on input "number" at bounding box center [902, 319] width 150 height 25
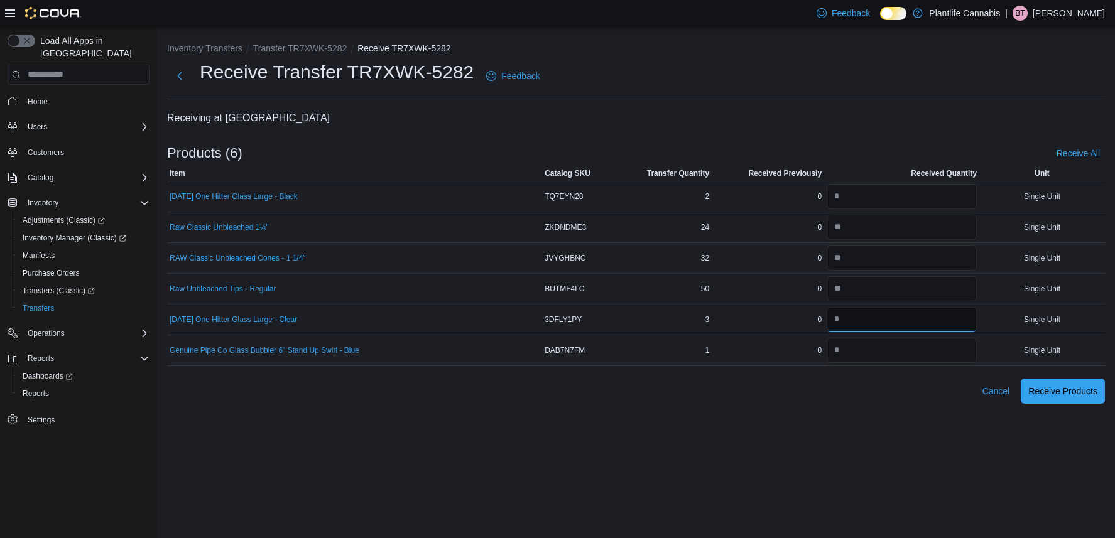
type input "*"
click at [855, 354] on input "number" at bounding box center [902, 350] width 150 height 25
type input "*"
click at [925, 431] on div "Inventory Transfers Transfer TR7XWK-5282 Receive TR7XWK-5282 Receive Transfer T…" at bounding box center [636, 282] width 958 height 511
click at [1049, 396] on span "Receive Products" at bounding box center [1062, 390] width 69 height 13
